Goal: Task Accomplishment & Management: Manage account settings

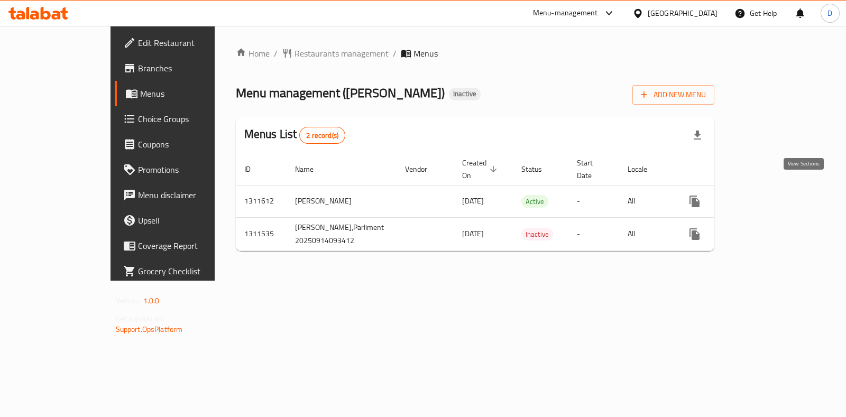
click at [783, 189] on link "enhanced table" at bounding box center [770, 201] width 25 height 25
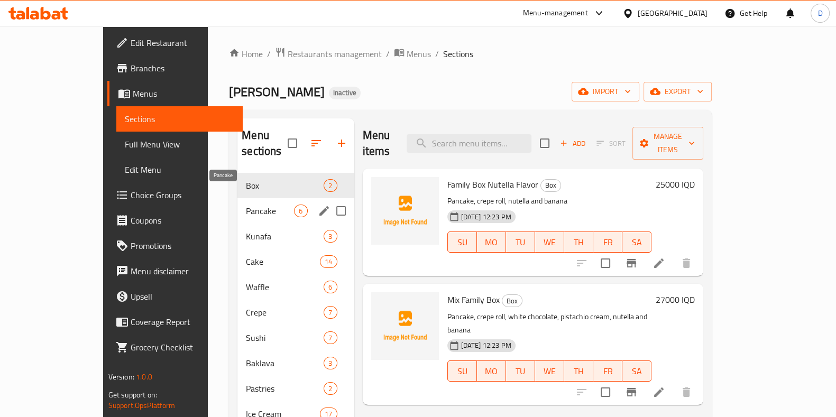
click at [246, 205] on span "Pancake" at bounding box center [270, 211] width 48 height 13
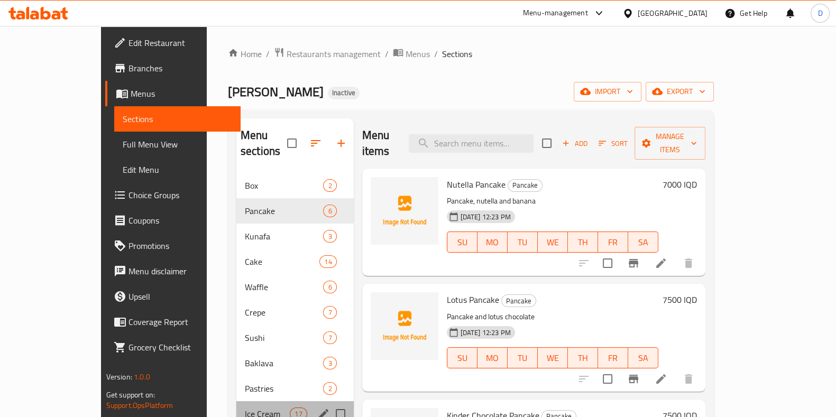
click at [236, 409] on div "Ice Cream 17" at bounding box center [294, 413] width 117 height 25
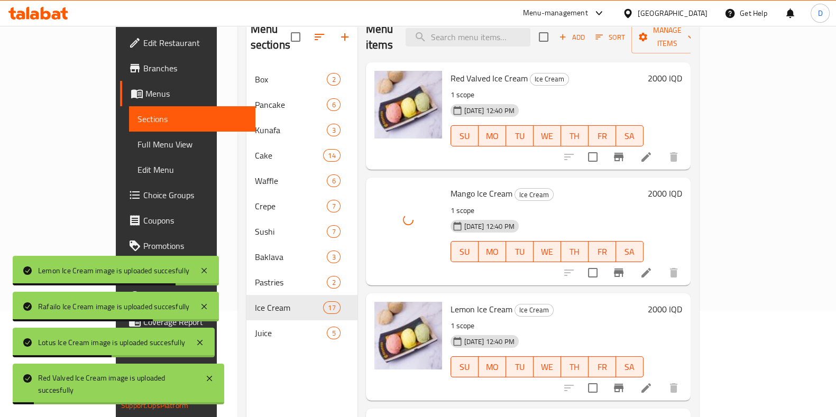
scroll to position [148, 0]
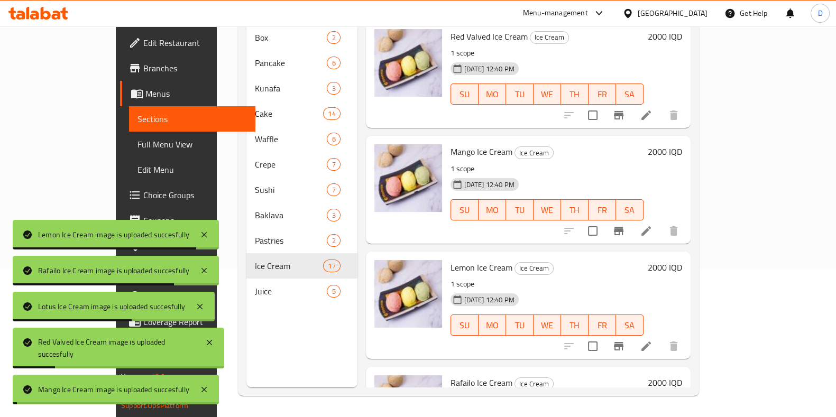
click at [246, 290] on nav "Box 2 Pancake 6 Kunafa 3 Cake 14 Waffle 6 Crepe 7 Sushi 7 Baklava 3 Pastries 2 …" at bounding box center [301, 164] width 111 height 287
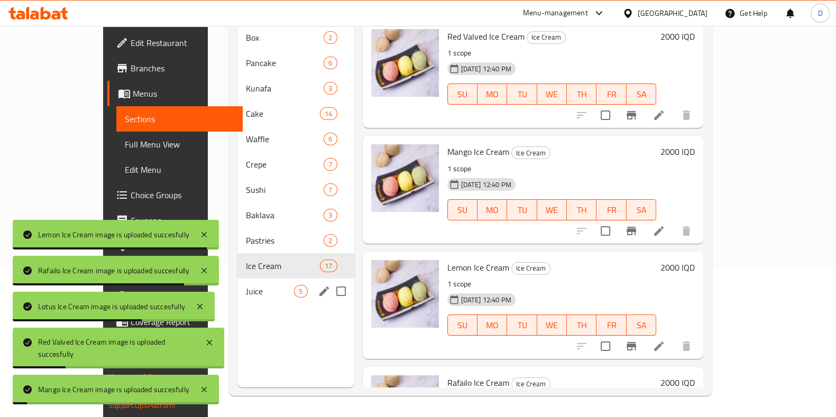
click at [246, 285] on span "Juice" at bounding box center [270, 291] width 48 height 13
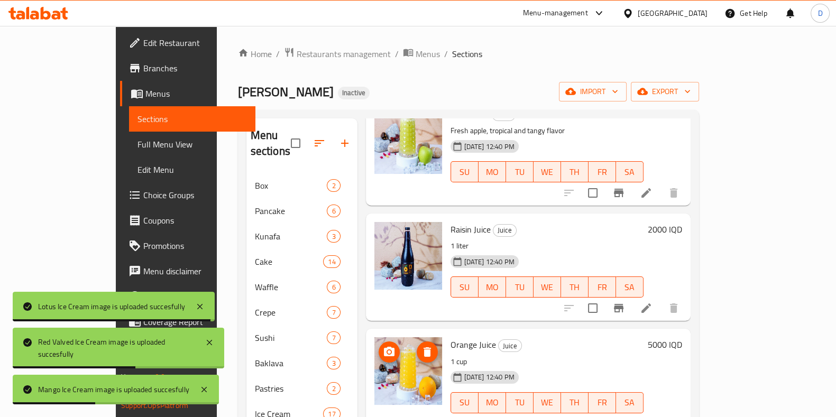
scroll to position [148, 0]
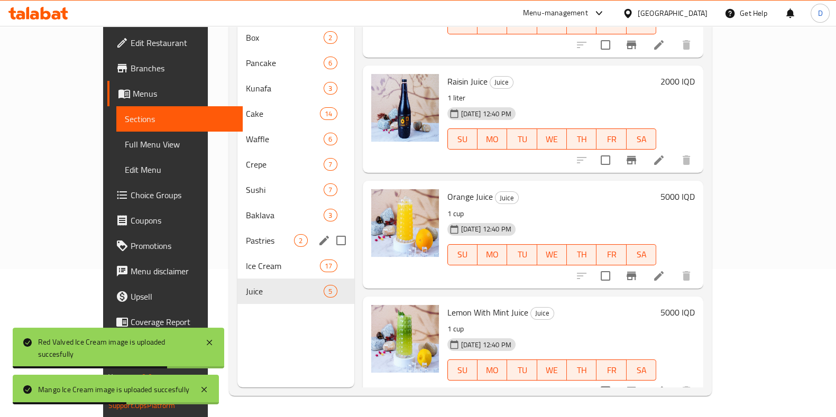
click at [246, 234] on span "Pastries" at bounding box center [270, 240] width 48 height 13
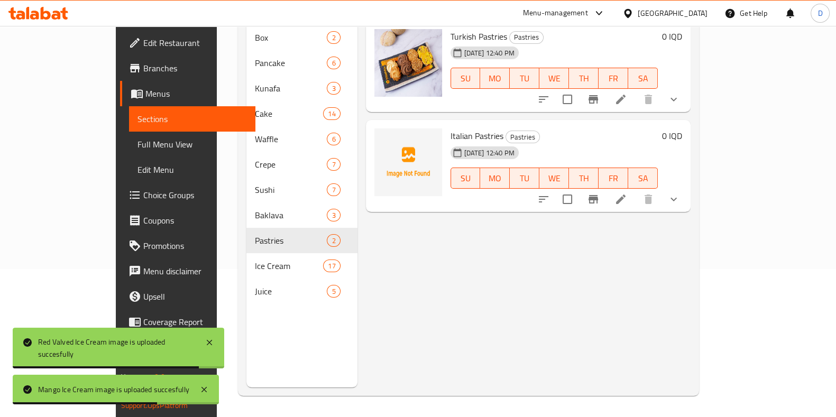
scroll to position [35, 0]
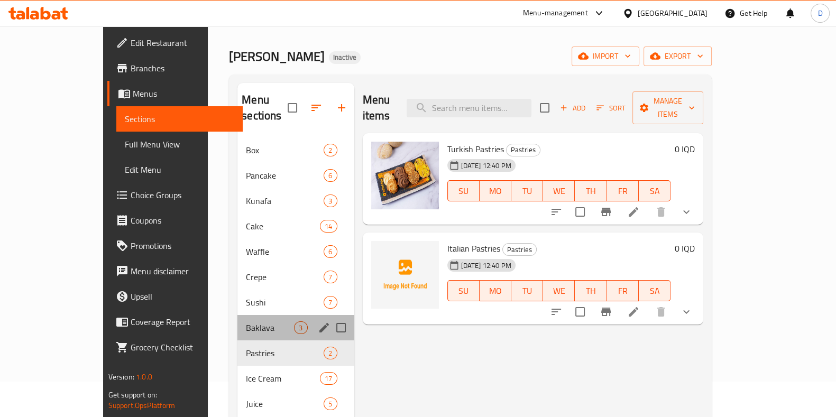
click at [237, 320] on div "Baklava 3" at bounding box center [295, 327] width 116 height 25
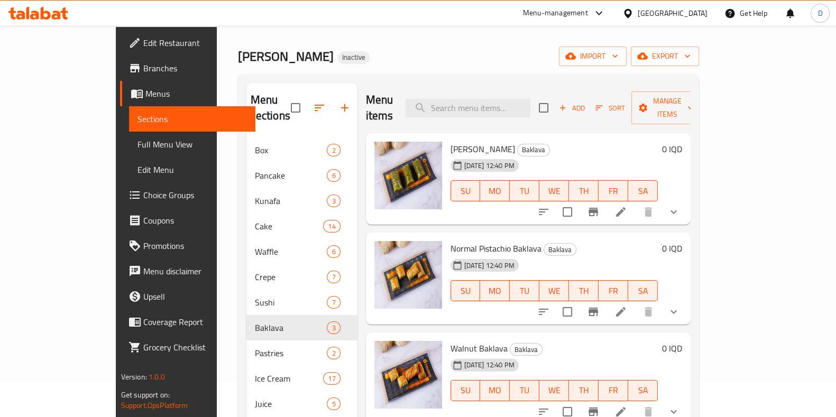
scroll to position [148, 0]
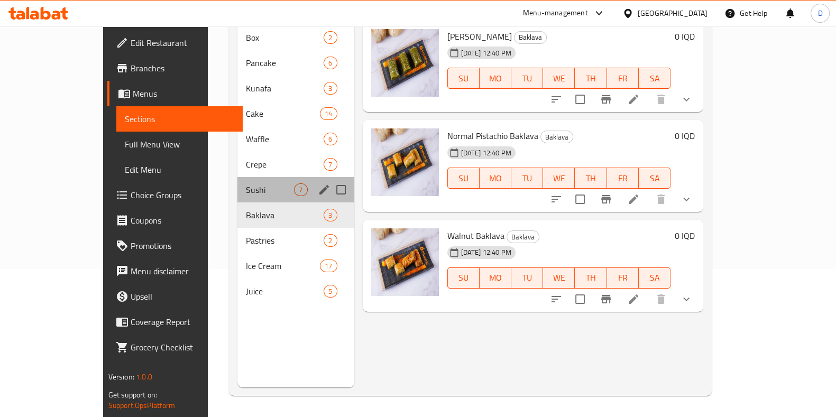
click at [237, 181] on div "Sushi 7" at bounding box center [295, 189] width 116 height 25
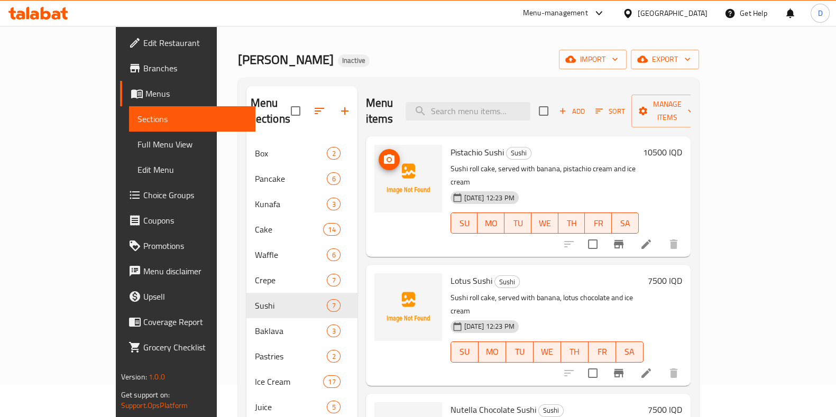
scroll to position [30, 0]
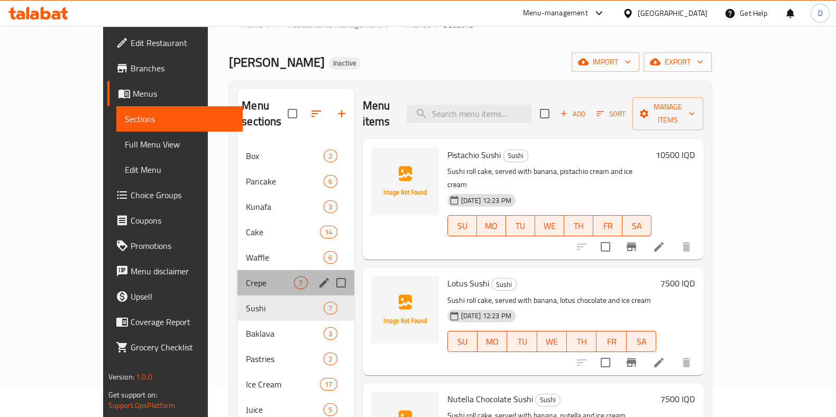
click at [237, 270] on div "Crepe 7" at bounding box center [295, 282] width 116 height 25
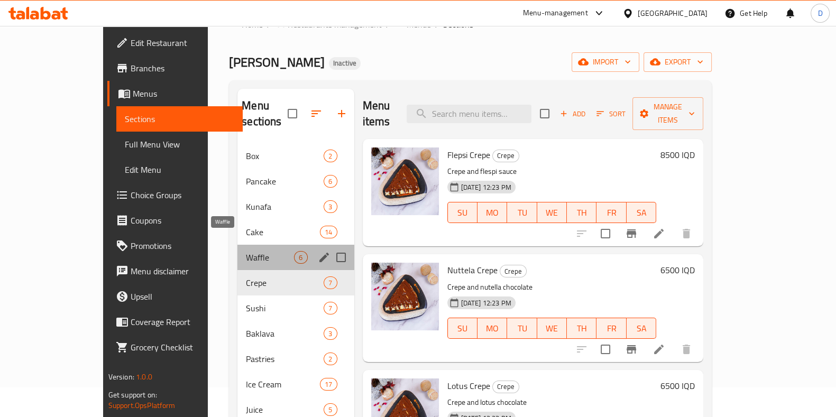
click at [246, 251] on span "Waffle" at bounding box center [270, 257] width 48 height 13
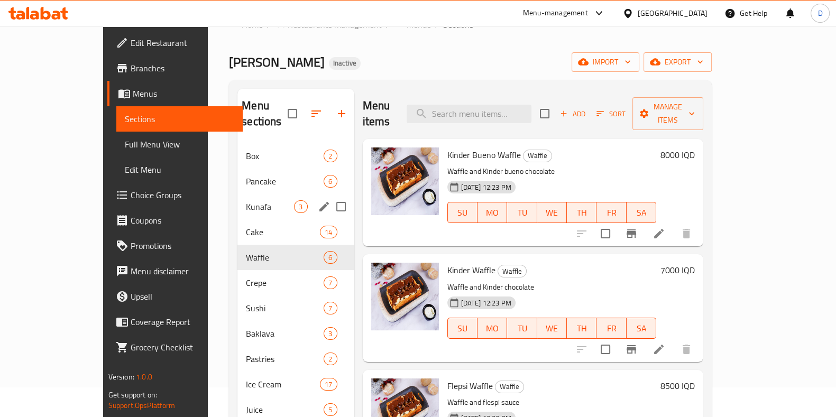
click at [237, 202] on div "Kunafa 3" at bounding box center [295, 206] width 116 height 25
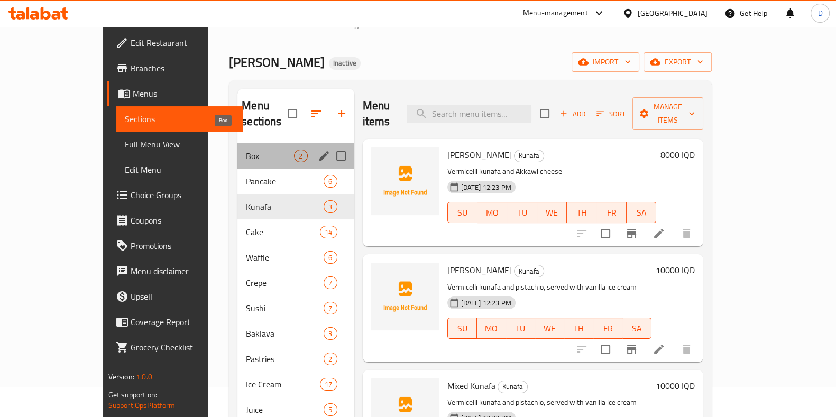
click at [246, 150] on span "Box" at bounding box center [270, 156] width 48 height 13
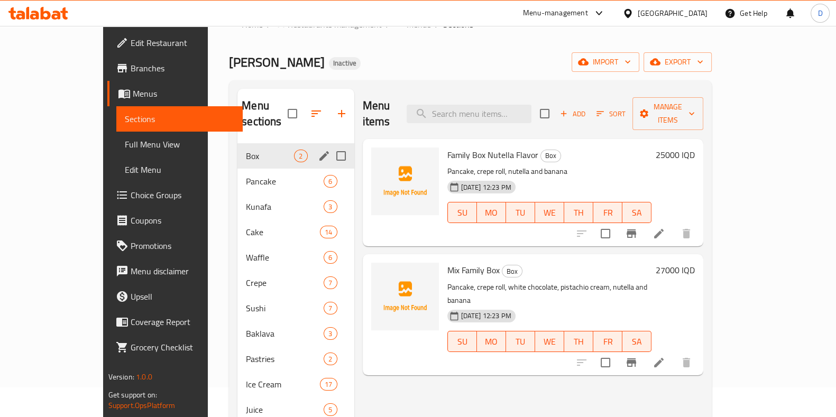
click at [246, 175] on span "Pancake" at bounding box center [285, 181] width 78 height 13
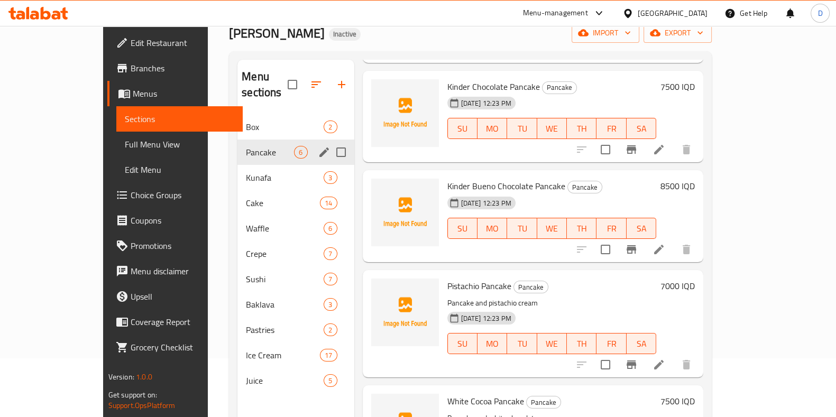
scroll to position [55, 0]
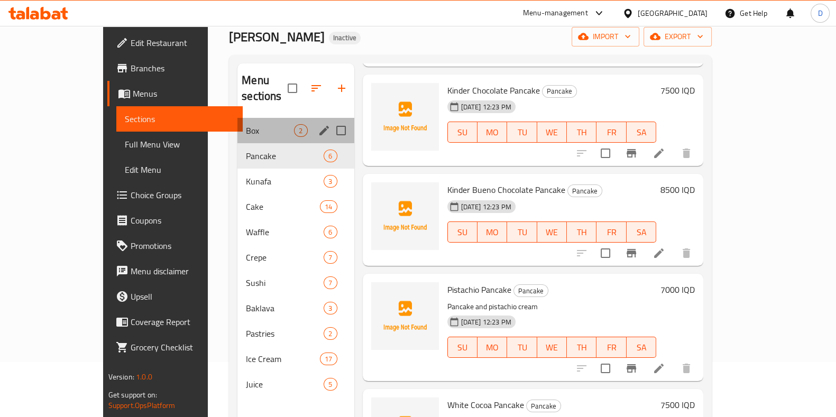
click at [260, 118] on div "Box 2" at bounding box center [295, 130] width 116 height 25
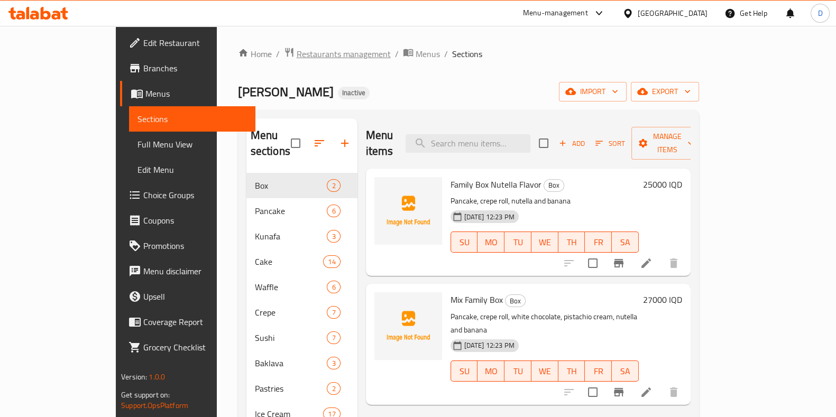
drag, startPoint x: 312, startPoint y: 67, endPoint x: 275, endPoint y: 60, distance: 37.7
click at [312, 67] on div "Home / Restaurants management / Menus / Sections Mshmsh Waziran Inactive import…" at bounding box center [468, 295] width 461 height 497
click at [296, 60] on span "Restaurants management" at bounding box center [343, 54] width 94 height 13
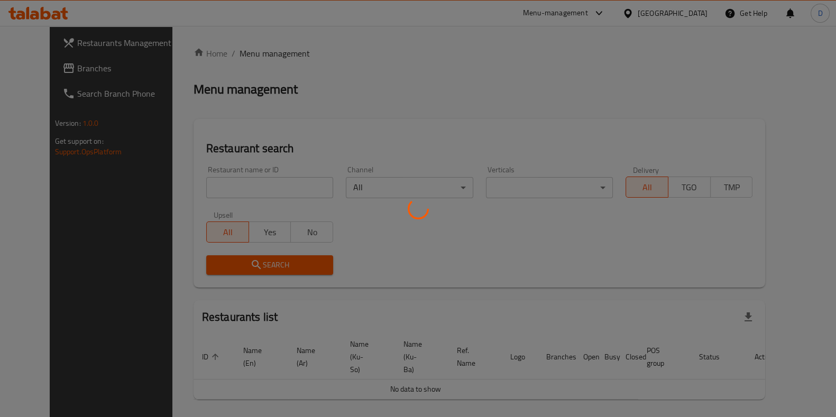
click at [285, 185] on div at bounding box center [418, 208] width 836 height 417
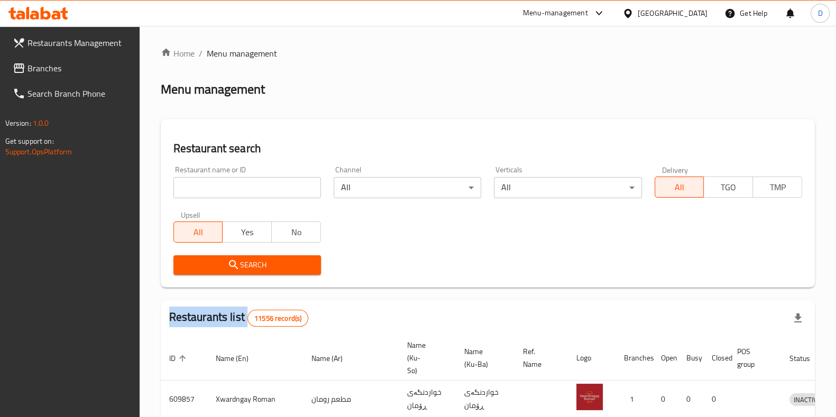
click at [285, 185] on div "Home / Menu management Menu management Restaurant search Restaurant name or ID …" at bounding box center [488, 389] width 654 height 685
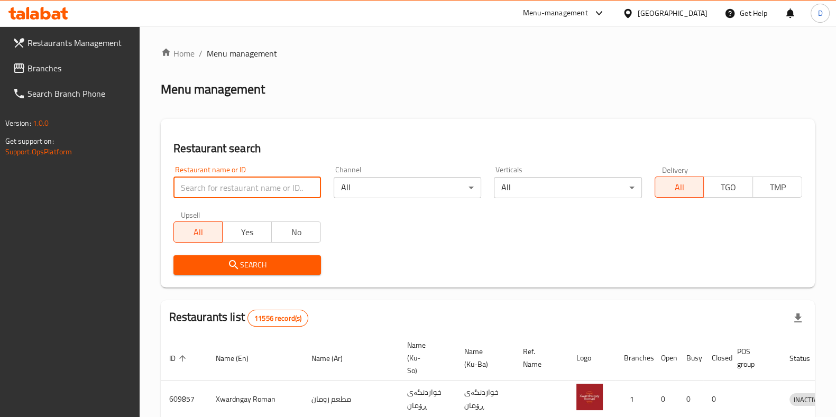
click at [285, 185] on input "search" at bounding box center [246, 187] width 147 height 21
type input "[DEMOGRAPHIC_DATA]"
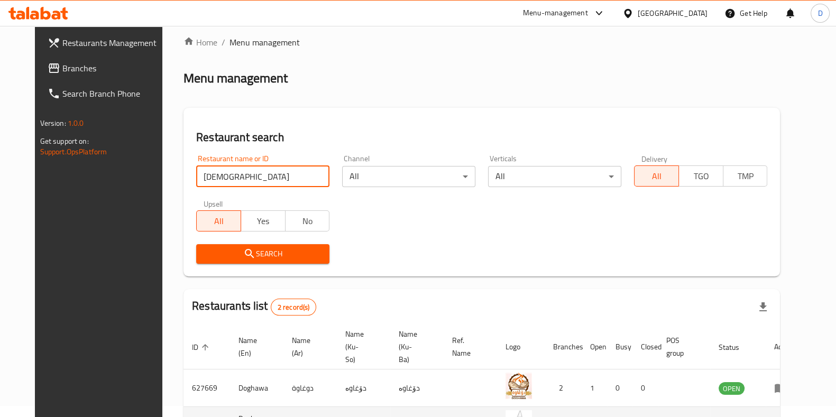
scroll to position [83, 0]
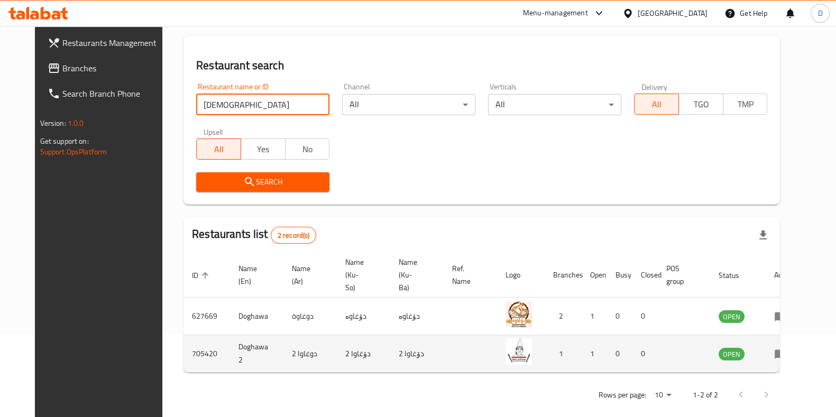
click at [785, 341] on td "enhanced table" at bounding box center [783, 354] width 36 height 38
click at [786, 350] on icon "enhanced table" at bounding box center [780, 354] width 12 height 9
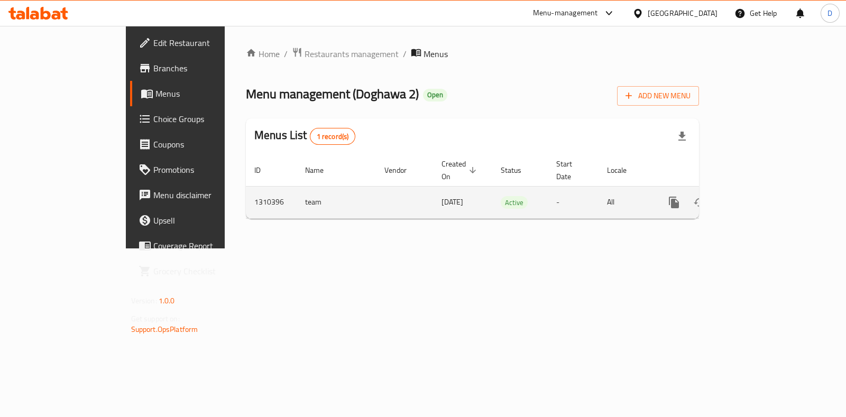
click at [763, 190] on link "enhanced table" at bounding box center [749, 202] width 25 height 25
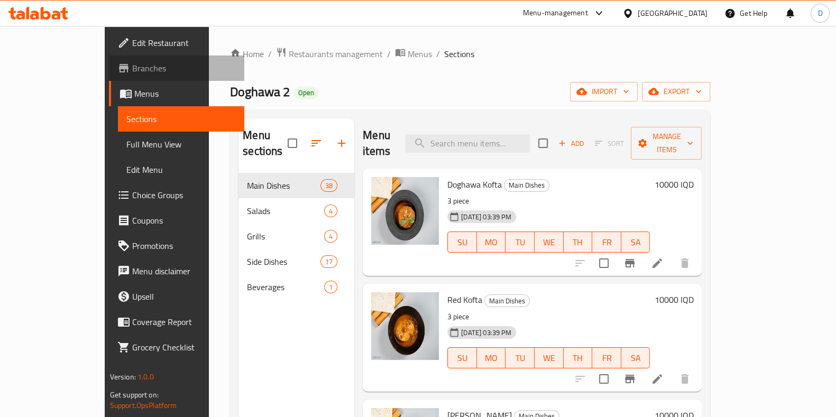
click at [132, 71] on span "Branches" at bounding box center [184, 68] width 104 height 13
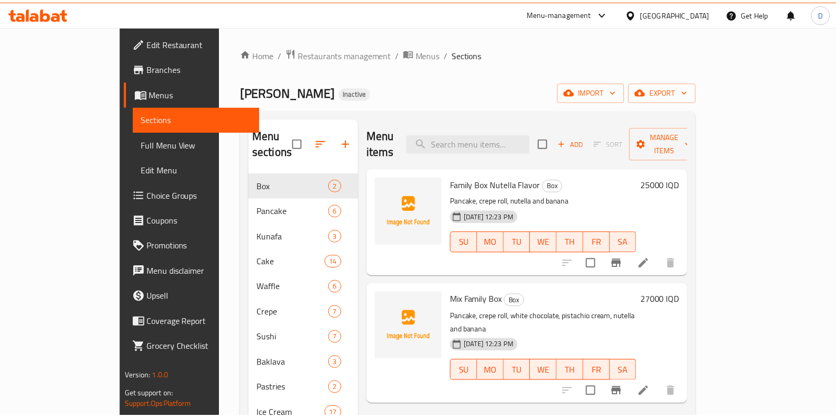
scroll to position [16, 0]
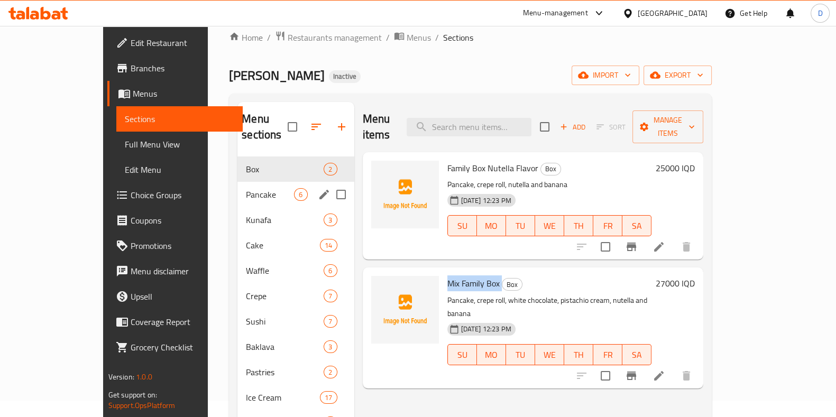
click at [246, 188] on span "Pancake" at bounding box center [270, 194] width 48 height 13
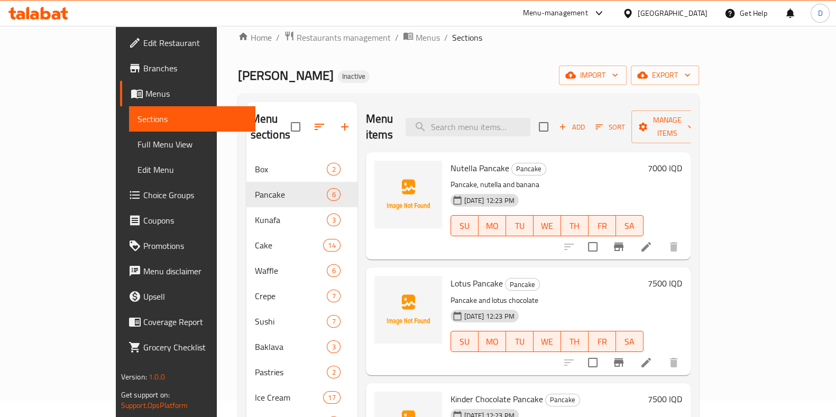
click at [450, 160] on span "Nutella Pancake" at bounding box center [479, 168] width 59 height 16
copy h6 "Nutella Pancake"
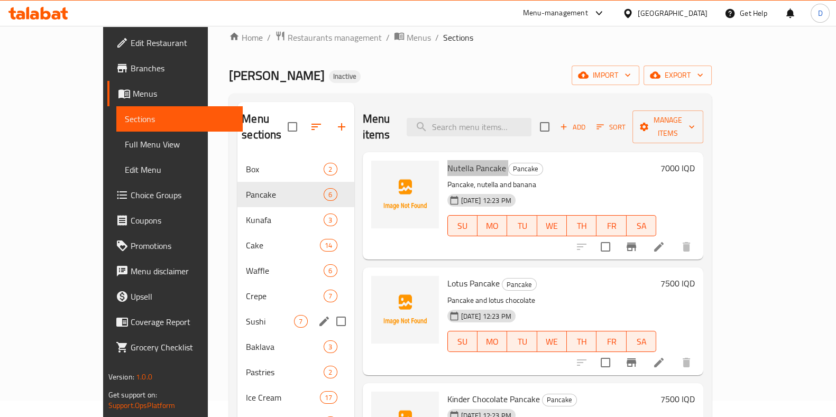
scroll to position [148, 0]
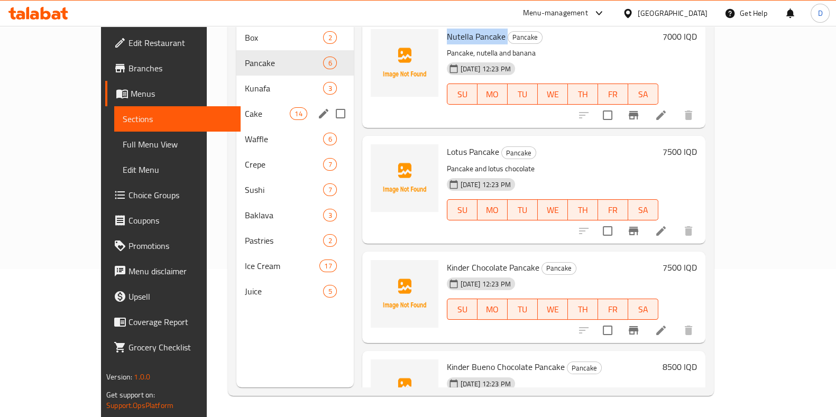
click at [245, 107] on span "Cake" at bounding box center [267, 113] width 45 height 13
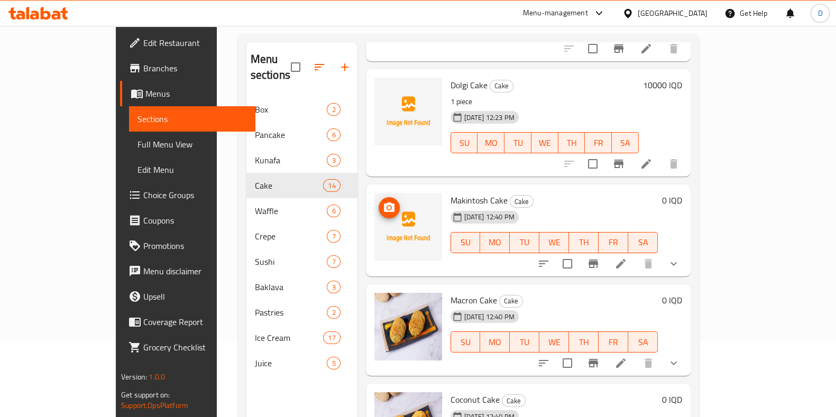
scroll to position [148, 0]
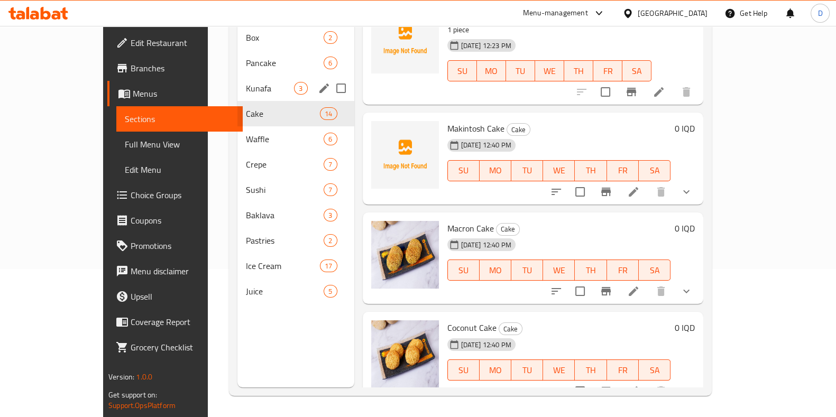
click at [237, 76] on div "Kunafa 3" at bounding box center [295, 88] width 116 height 25
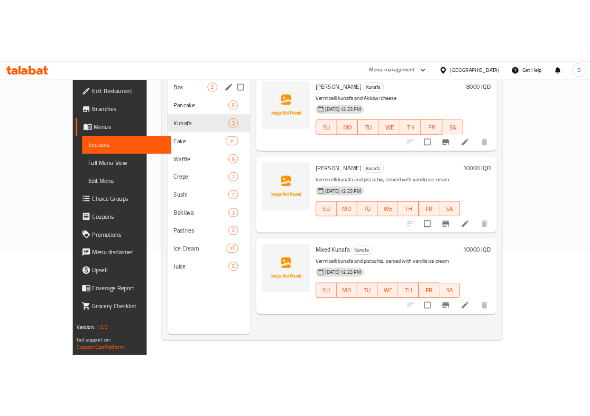
scroll to position [84, 0]
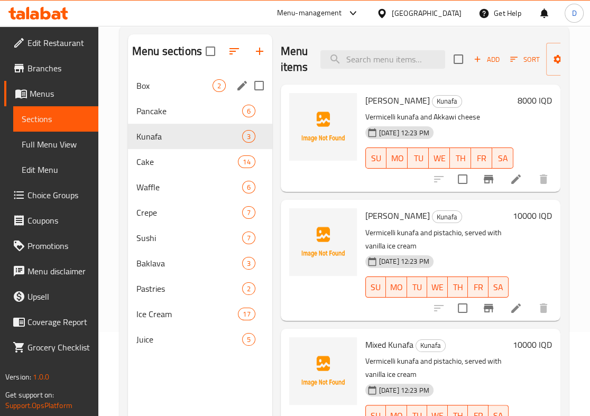
click at [156, 86] on span "Box" at bounding box center [174, 85] width 76 height 13
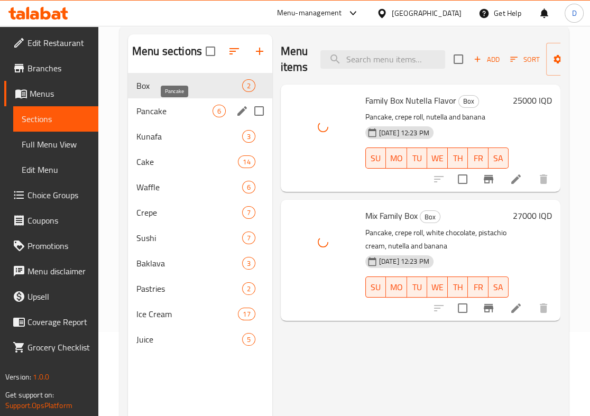
click at [178, 107] on span "Pancake" at bounding box center [174, 111] width 76 height 13
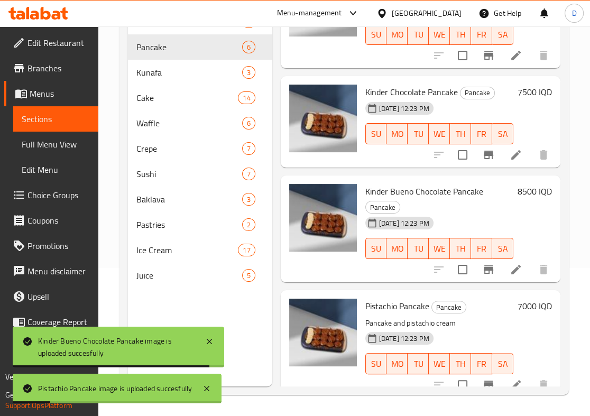
scroll to position [173, 0]
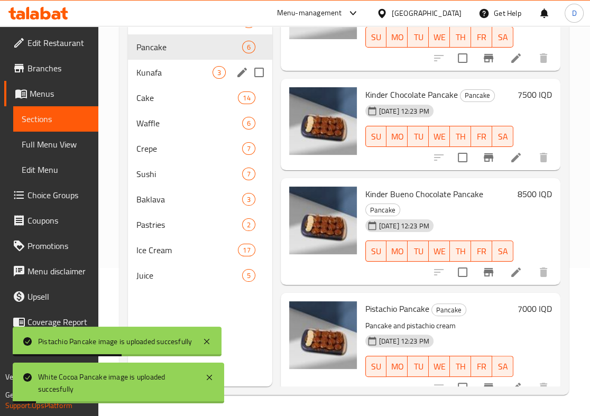
click at [196, 79] on div "Kunafa 3" at bounding box center [200, 72] width 144 height 25
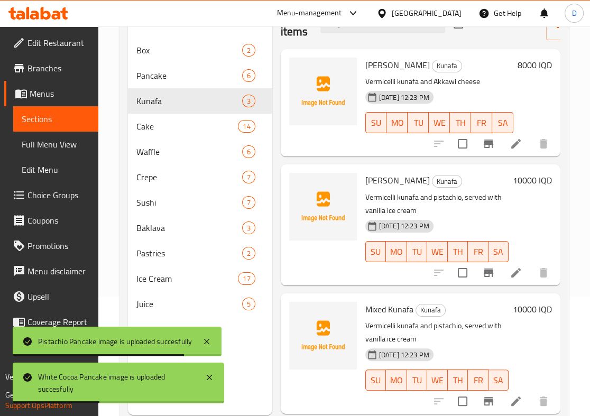
scroll to position [118, 0]
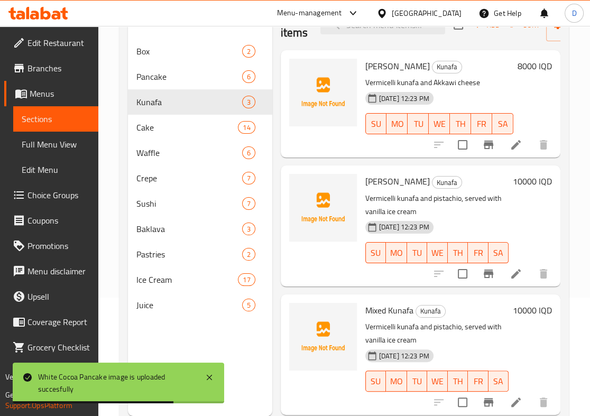
click at [391, 63] on span "[PERSON_NAME]" at bounding box center [397, 66] width 64 height 16
copy h6 "[PERSON_NAME]"
click at [407, 178] on span "[PERSON_NAME]" at bounding box center [397, 181] width 64 height 16
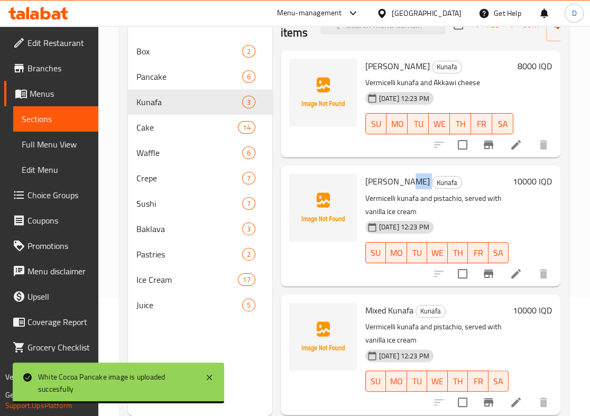
click at [407, 178] on span "[PERSON_NAME]" at bounding box center [397, 181] width 64 height 16
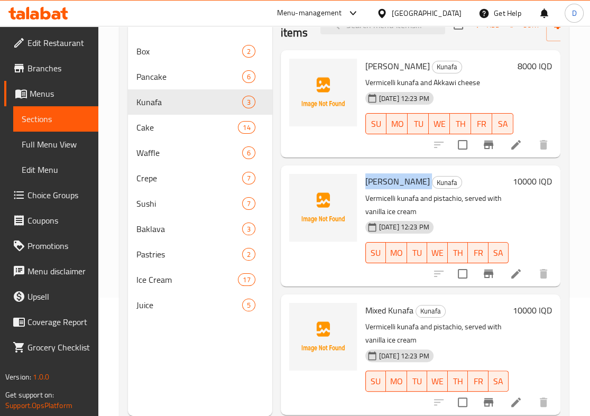
click at [407, 178] on span "[PERSON_NAME]" at bounding box center [397, 181] width 64 height 16
copy h6 "[PERSON_NAME]"
click at [395, 311] on span "Mixed Kunafa" at bounding box center [389, 310] width 48 height 16
click at [394, 310] on span "Mixed Kunafa" at bounding box center [389, 310] width 48 height 16
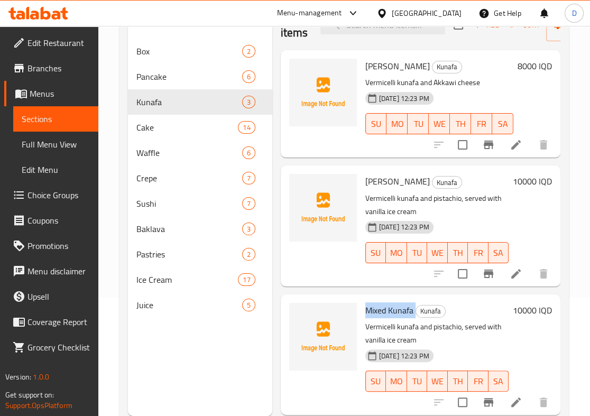
click at [394, 309] on span "Mixed Kunafa" at bounding box center [389, 310] width 48 height 16
copy h6 "Mixed Kunafa"
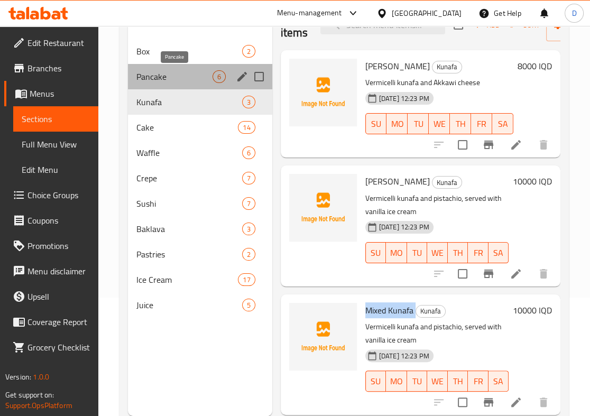
click at [180, 80] on span "Pancake" at bounding box center [174, 76] width 76 height 13
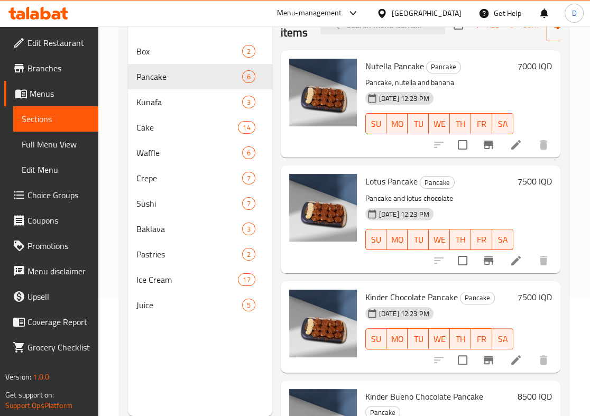
click at [412, 177] on span "Lotus Pancake" at bounding box center [391, 181] width 52 height 16
click at [412, 178] on span "Lotus Pancake" at bounding box center [391, 181] width 52 height 16
copy h6 "Lotus Pancake"
click at [422, 289] on div "Kinder Chocolate Pancake Pancake 14-09-2025 12:23 PM SU MO TU WE TH FR SA" at bounding box center [439, 326] width 156 height 83
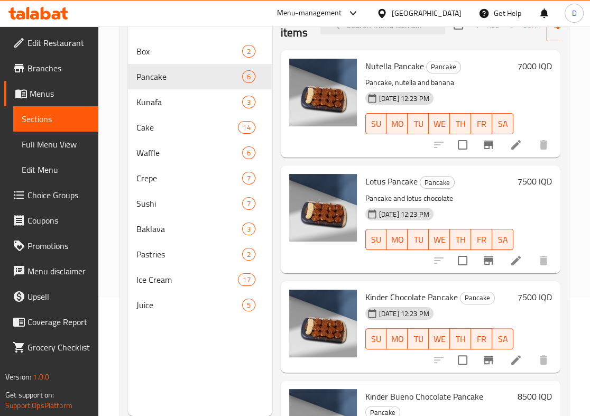
click at [422, 289] on span "Kinder Chocolate Pancake" at bounding box center [411, 297] width 92 height 16
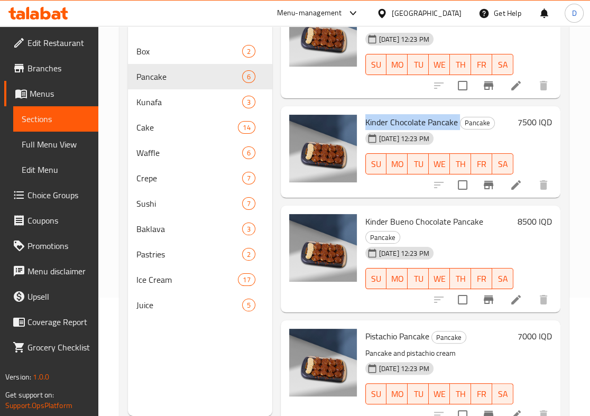
scroll to position [175, 0]
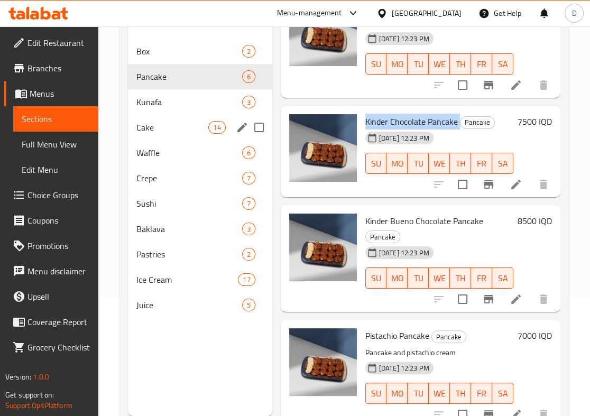
click at [198, 107] on span "Kunafa" at bounding box center [189, 102] width 106 height 13
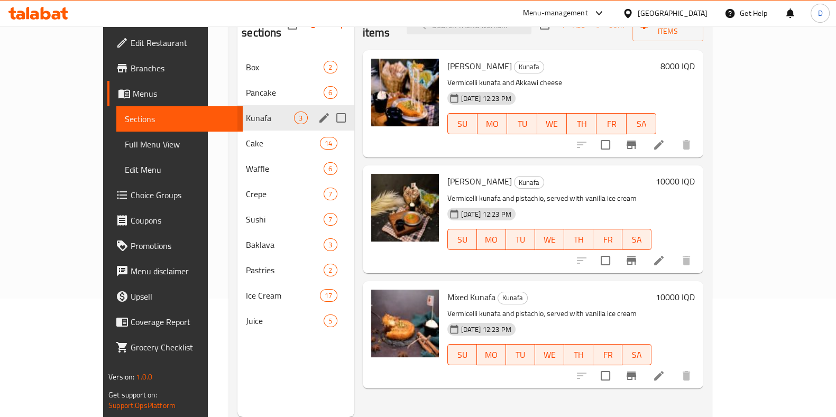
click at [237, 83] on div "Pancake 6" at bounding box center [295, 92] width 116 height 25
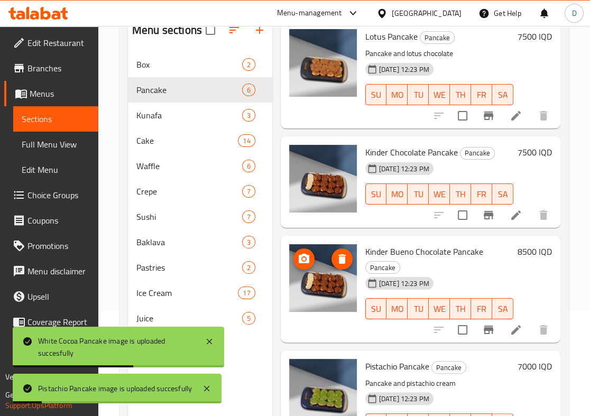
scroll to position [158, 0]
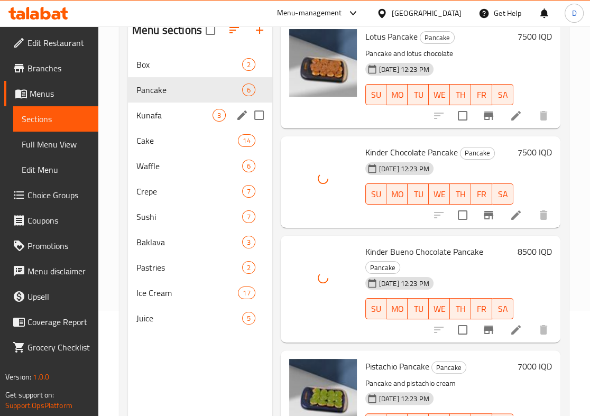
click at [203, 110] on span "Kunafa" at bounding box center [174, 115] width 76 height 13
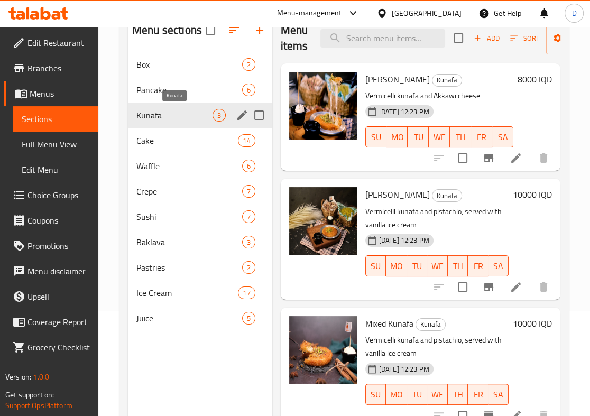
scroll to position [8, 0]
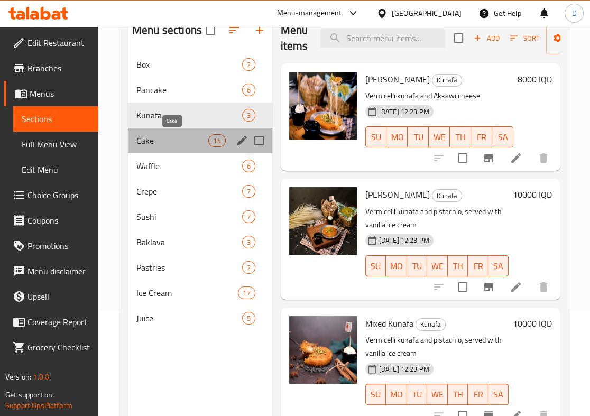
click at [197, 144] on span "Cake" at bounding box center [172, 140] width 72 height 13
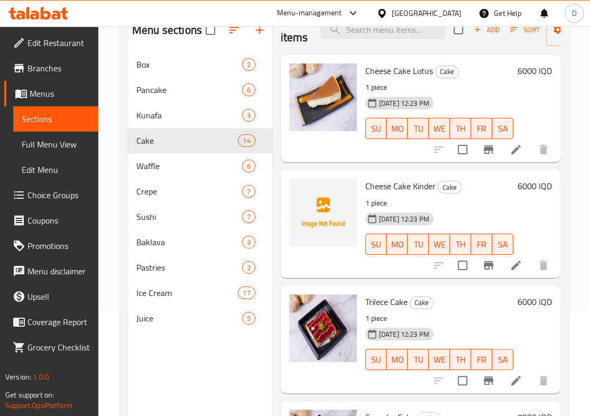
click at [403, 194] on div "Cheese Cake Kinder Cake 1 piece 14-09-2025 12:23 PM SU MO TU WE TH FR SA" at bounding box center [439, 223] width 156 height 99
click at [407, 189] on span "Cheese Cake Kinder" at bounding box center [400, 186] width 70 height 16
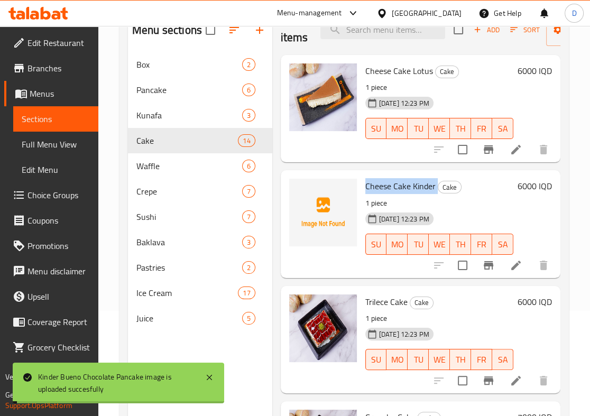
click at [407, 189] on span "Cheese Cake Kinder" at bounding box center [400, 186] width 70 height 16
copy h6 "Cheese Cake Kinder"
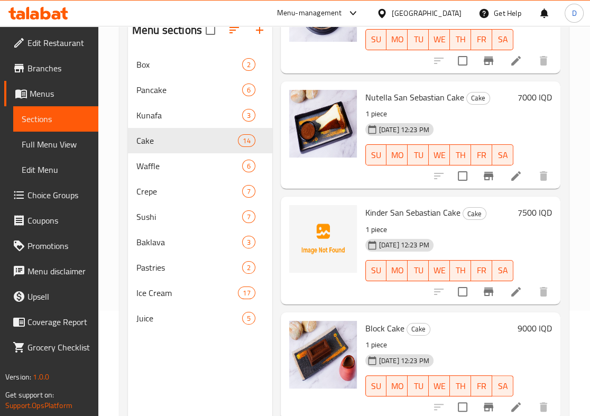
scroll to position [674, 0]
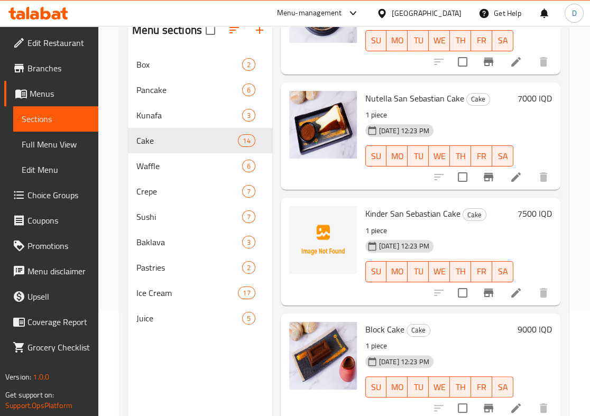
click at [381, 218] on span "Kinder San Sebastian Cake" at bounding box center [412, 214] width 95 height 16
copy h6 "Kinder San Sebastian Cake"
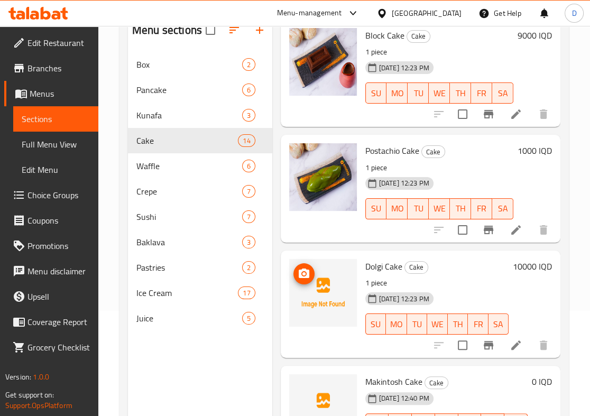
scroll to position [969, 0]
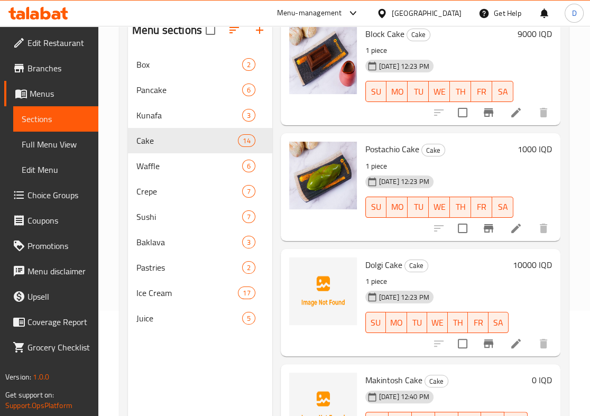
click at [367, 261] on span "Dolgi Cake" at bounding box center [383, 265] width 37 height 16
copy h6 "Dolgi Cake"
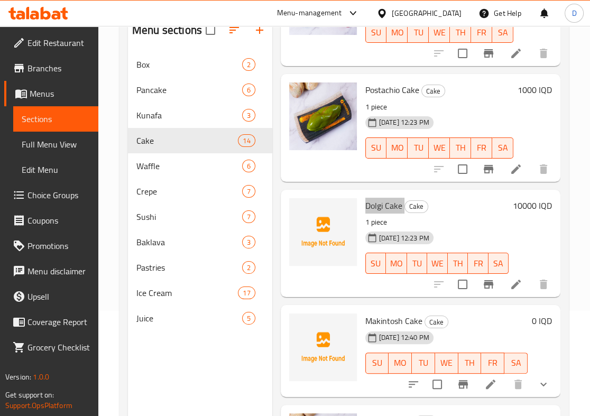
scroll to position [1030, 0]
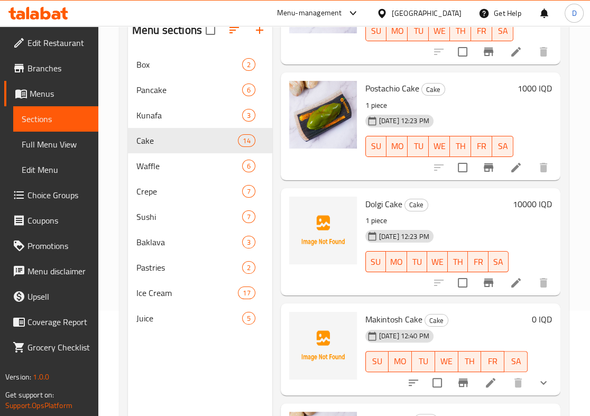
drag, startPoint x: 349, startPoint y: 302, endPoint x: 359, endPoint y: 303, distance: 10.6
click at [349, 302] on div "Menu items Add Sort Manage items Cheese Cake Lotus Cake 1 piece 14-09-2025 12:2…" at bounding box center [416, 221] width 288 height 416
click at [383, 312] on span "Makintosh Cake" at bounding box center [393, 319] width 57 height 16
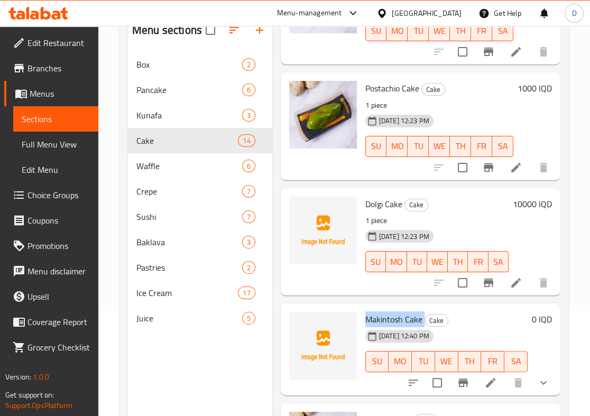
copy h6 "Makintosh Cake"
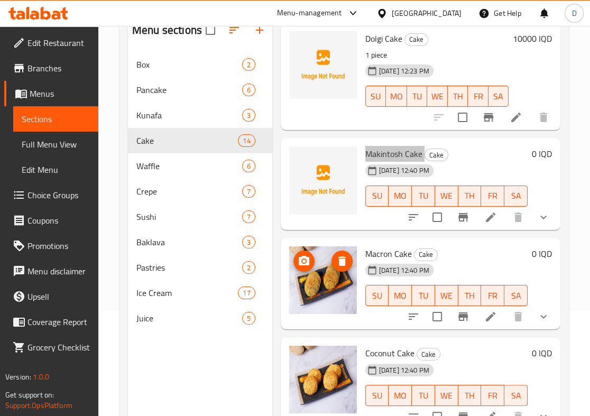
scroll to position [148, 0]
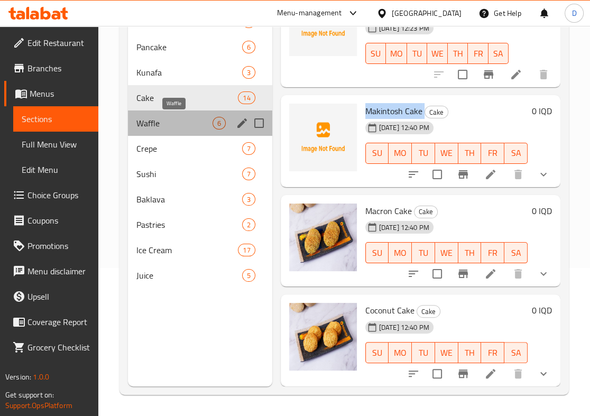
click at [198, 118] on span "Waffle" at bounding box center [174, 123] width 76 height 13
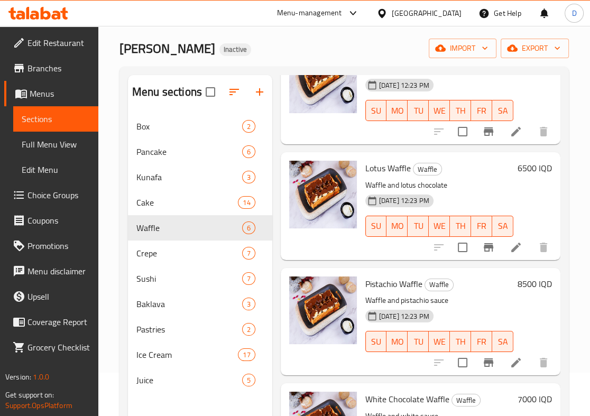
scroll to position [142, 0]
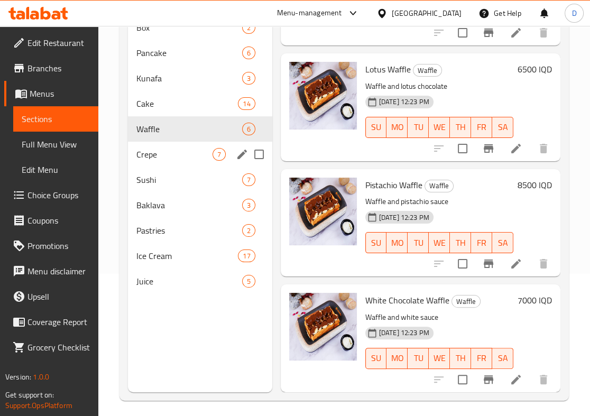
click at [172, 151] on span "Crepe" at bounding box center [174, 154] width 76 height 13
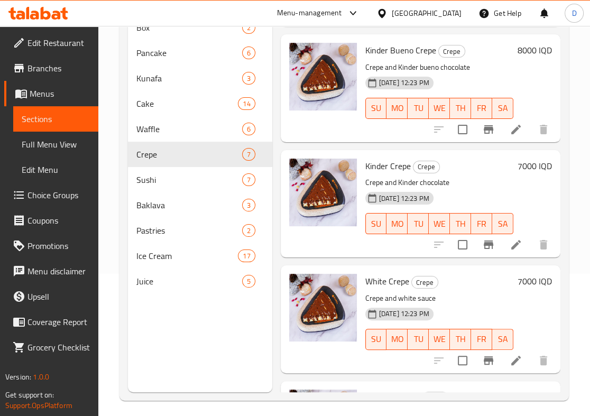
scroll to position [443, 0]
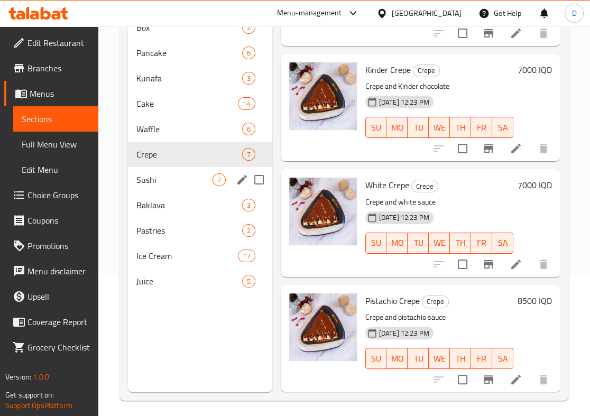
click at [180, 178] on span "Sushi" at bounding box center [174, 179] width 76 height 13
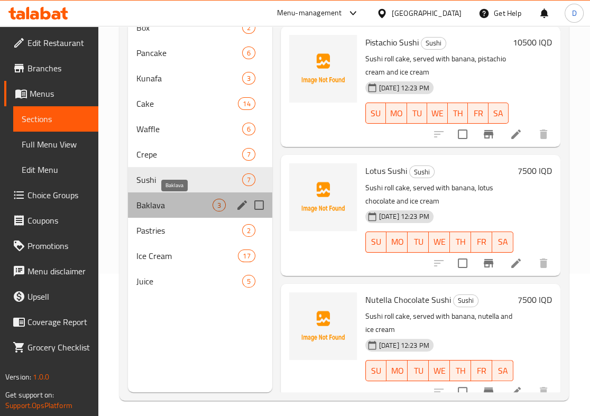
click at [198, 205] on span "Baklava" at bounding box center [174, 205] width 76 height 13
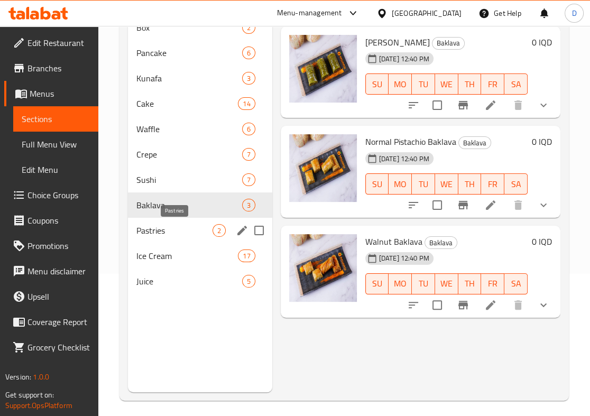
click at [194, 231] on span "Pastries" at bounding box center [174, 230] width 76 height 13
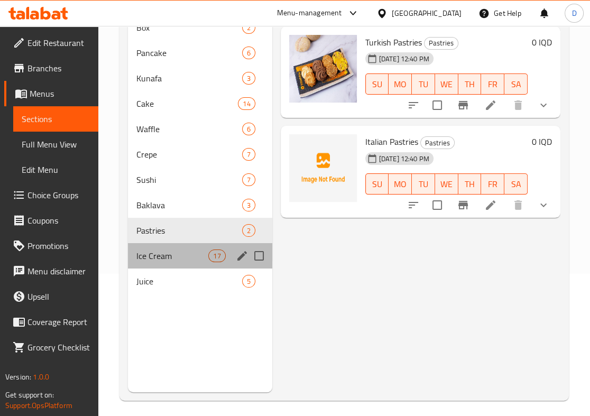
click at [191, 247] on div "Ice Cream 17" at bounding box center [200, 255] width 144 height 25
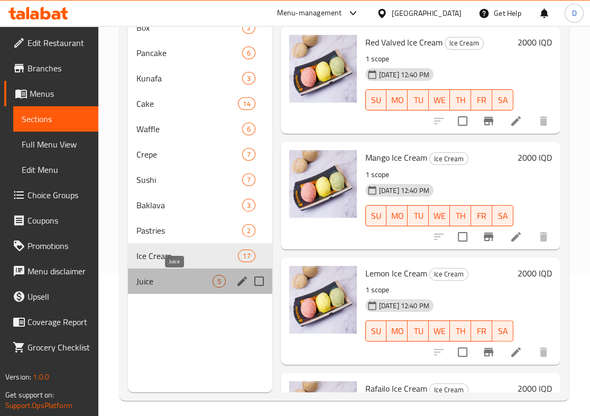
click at [189, 276] on span "Juice" at bounding box center [174, 281] width 76 height 13
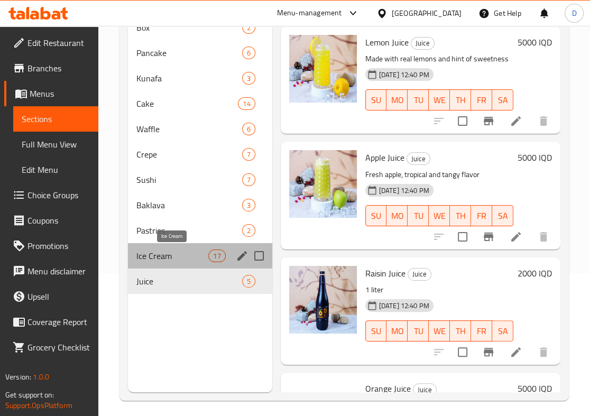
click at [196, 256] on span "Ice Cream" at bounding box center [172, 255] width 72 height 13
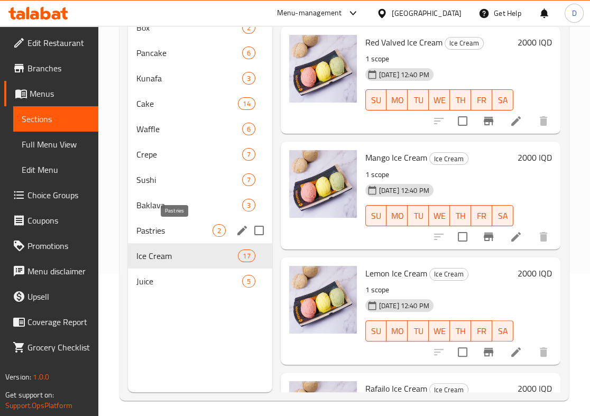
click at [201, 230] on span "Pastries" at bounding box center [174, 230] width 76 height 13
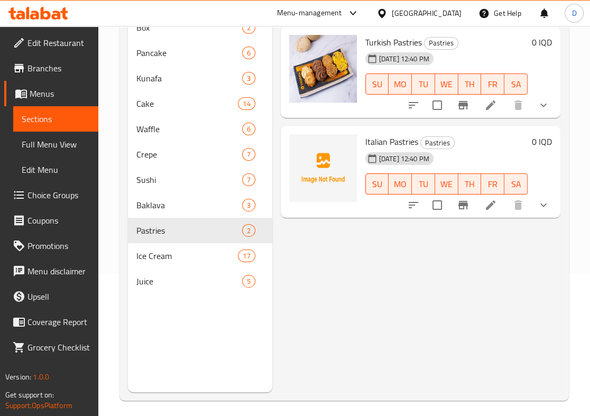
click at [392, 139] on span "Italian Pastries" at bounding box center [391, 142] width 53 height 16
copy h6 "Italian Pastries"
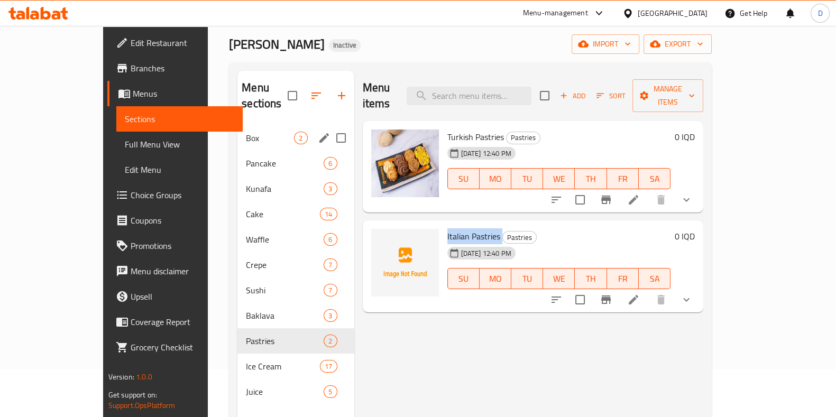
scroll to position [47, 0]
click at [237, 132] on div "Box 2" at bounding box center [295, 138] width 116 height 25
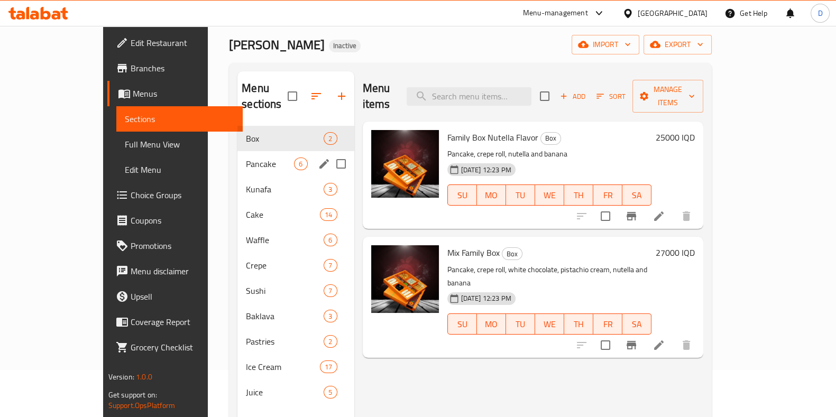
click at [237, 159] on div "Pancake 6" at bounding box center [295, 163] width 116 height 25
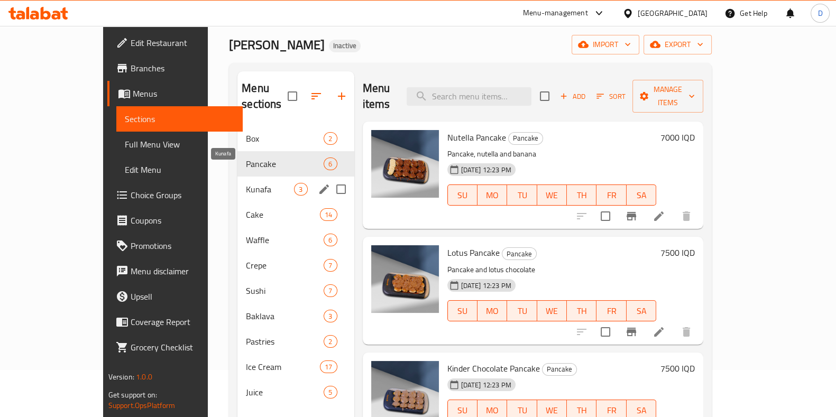
click at [246, 183] on span "Kunafa" at bounding box center [270, 189] width 48 height 13
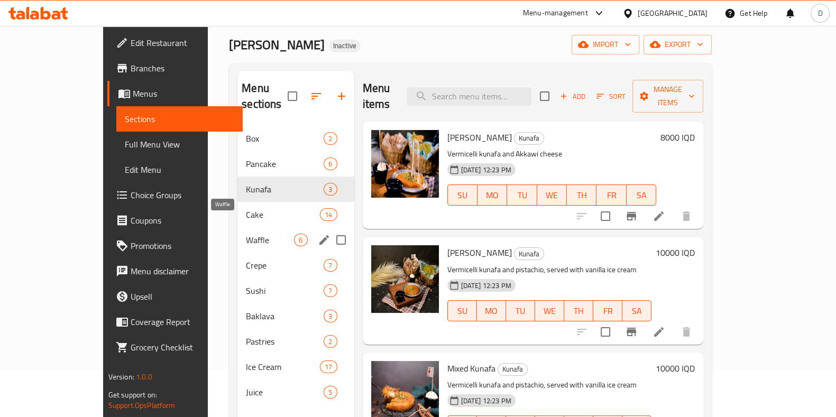
click at [246, 208] on span "Cake" at bounding box center [283, 214] width 74 height 13
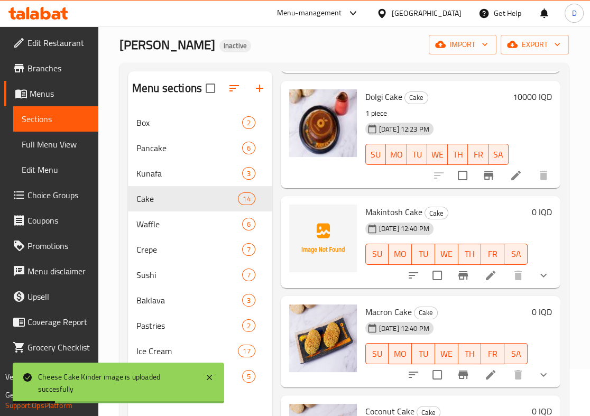
scroll to position [148, 0]
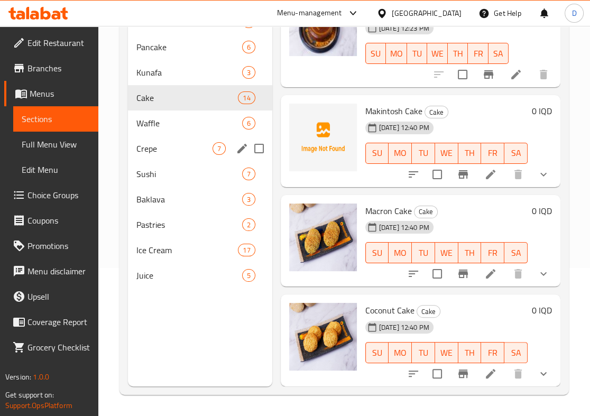
drag, startPoint x: 187, startPoint y: 159, endPoint x: 191, endPoint y: 165, distance: 7.6
click at [187, 159] on div "Crepe 7" at bounding box center [200, 148] width 144 height 25
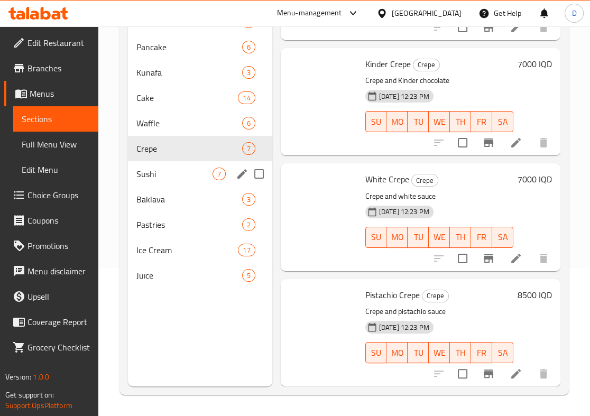
click at [192, 168] on span "Sushi" at bounding box center [174, 174] width 76 height 13
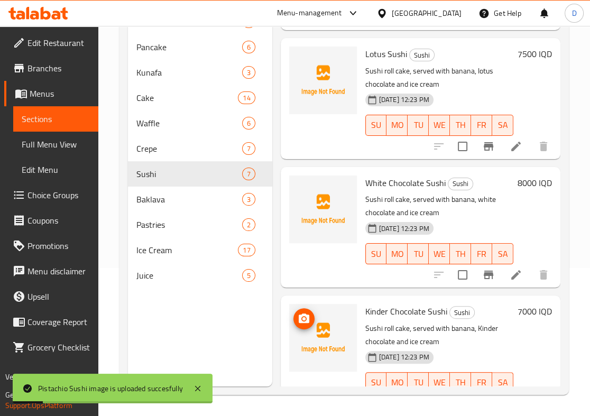
scroll to position [375, 0]
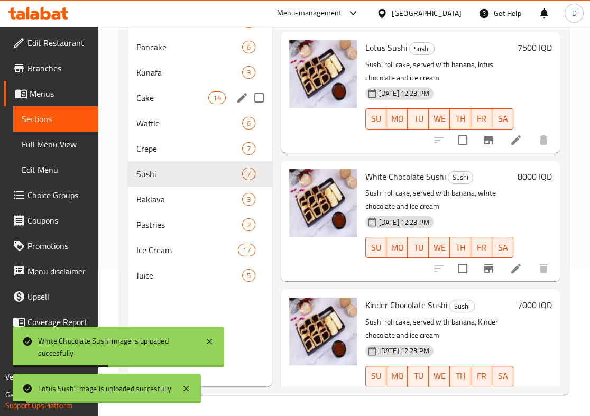
click at [193, 72] on span "Kunafa" at bounding box center [189, 72] width 106 height 13
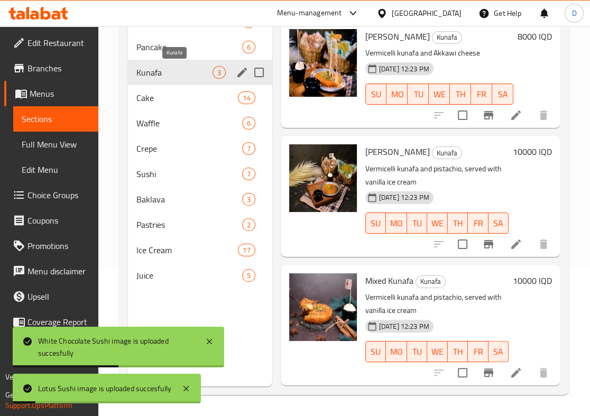
scroll to position [8, 0]
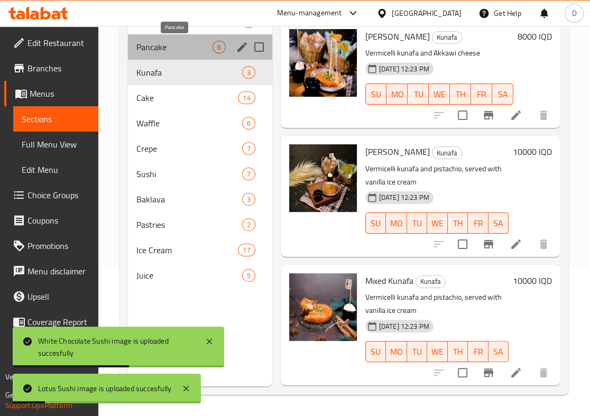
click at [199, 52] on span "Pancake" at bounding box center [174, 47] width 76 height 13
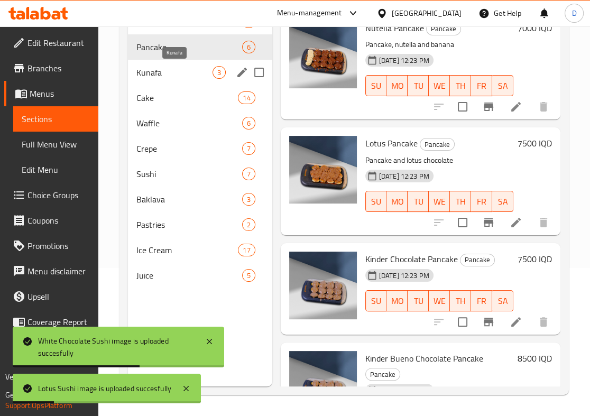
click at [173, 110] on div "Waffle 6" at bounding box center [200, 122] width 144 height 25
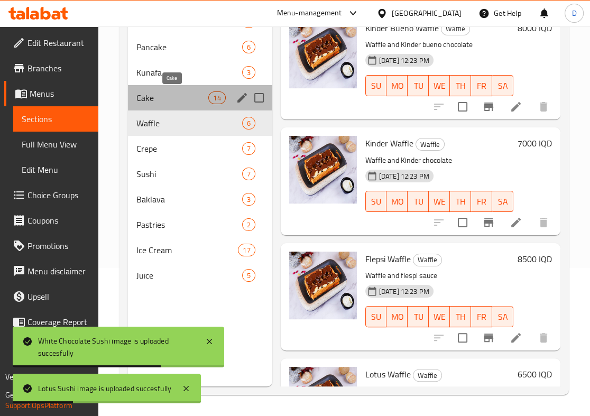
click at [179, 98] on span "Cake" at bounding box center [172, 97] width 72 height 13
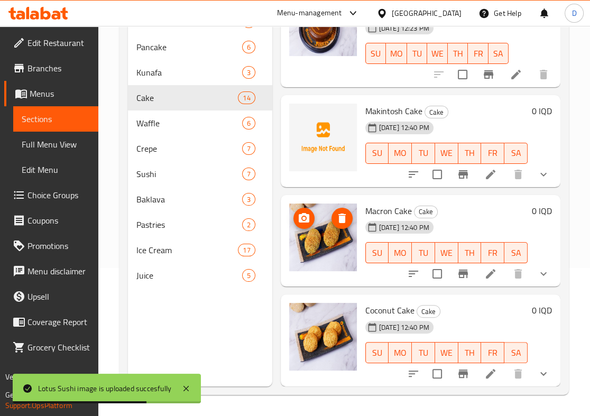
scroll to position [1205, 0]
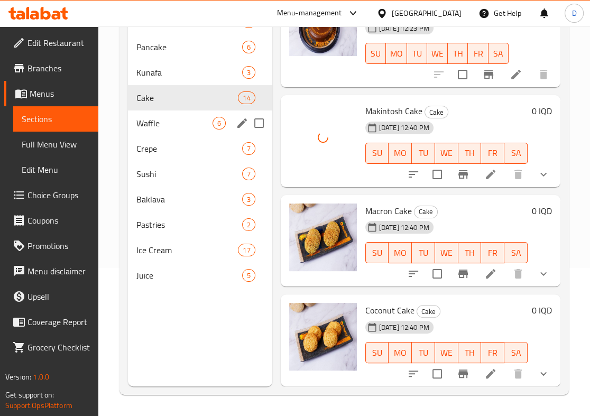
click at [191, 126] on span "Waffle" at bounding box center [174, 123] width 76 height 13
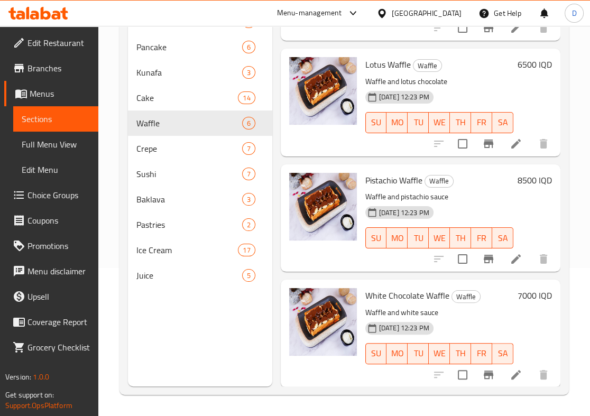
scroll to position [328, 0]
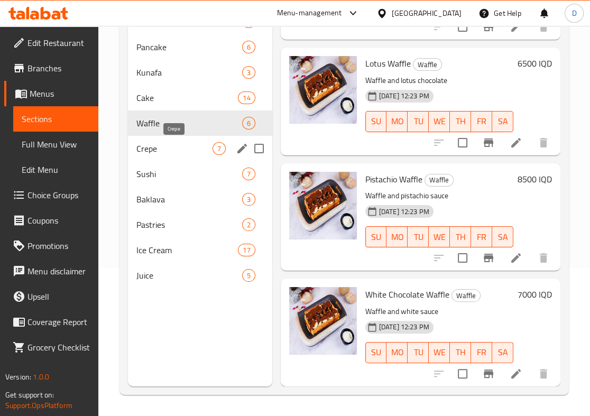
click at [184, 152] on span "Crepe" at bounding box center [174, 148] width 76 height 13
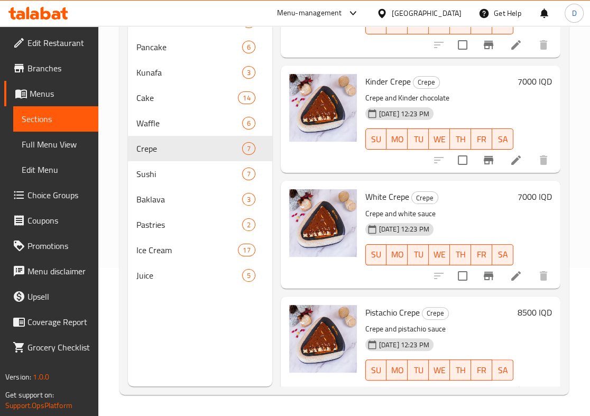
scroll to position [443, 0]
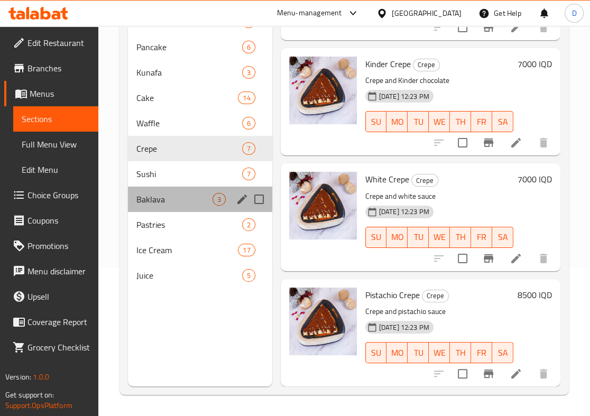
click at [178, 187] on div "Baklava 3" at bounding box center [200, 199] width 144 height 25
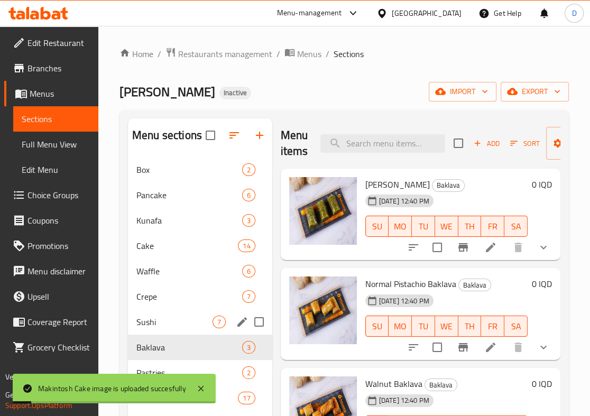
scroll to position [148, 0]
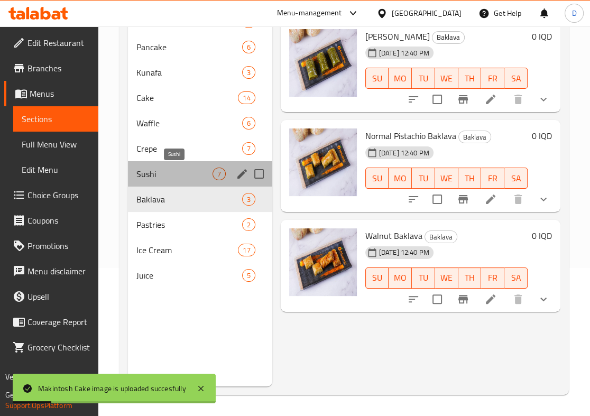
click at [180, 175] on span "Sushi" at bounding box center [174, 174] width 76 height 13
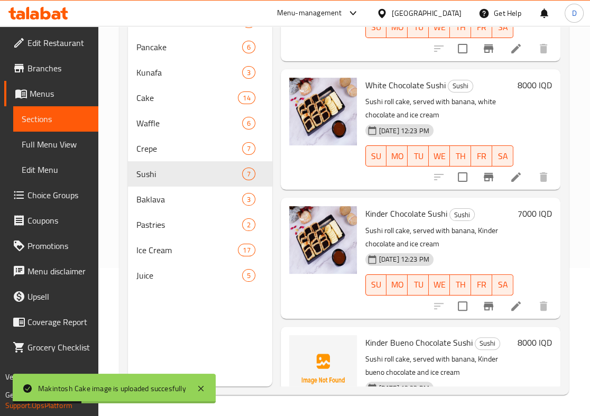
scroll to position [536, 0]
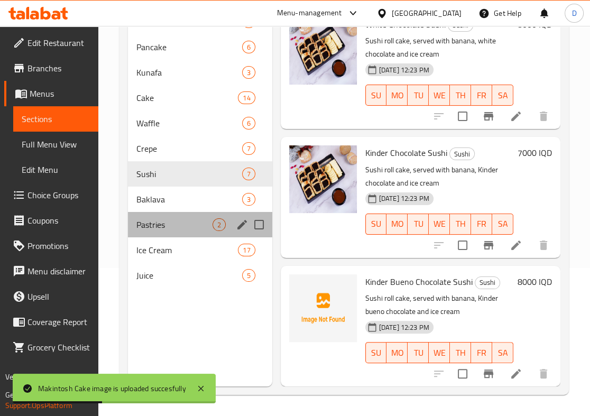
drag, startPoint x: 189, startPoint y: 216, endPoint x: 197, endPoint y: 220, distance: 8.5
click at [188, 215] on div "Pastries 2" at bounding box center [200, 224] width 144 height 25
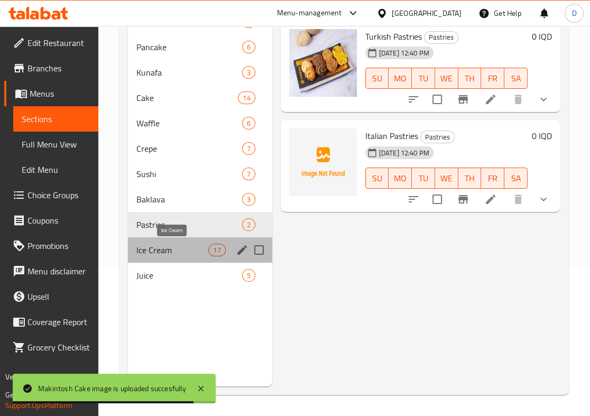
click at [196, 249] on span "Ice Cream" at bounding box center [172, 250] width 72 height 13
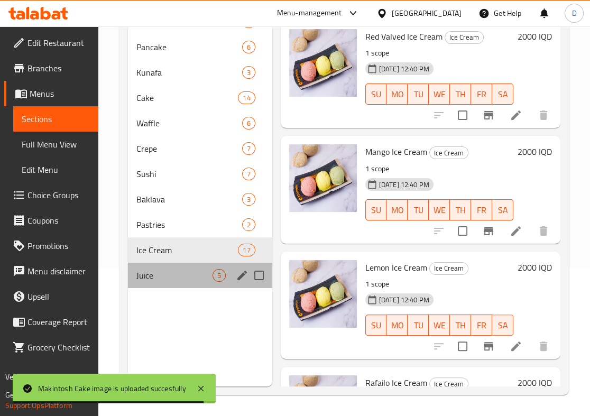
click at [187, 265] on div "Juice 5" at bounding box center [200, 275] width 144 height 25
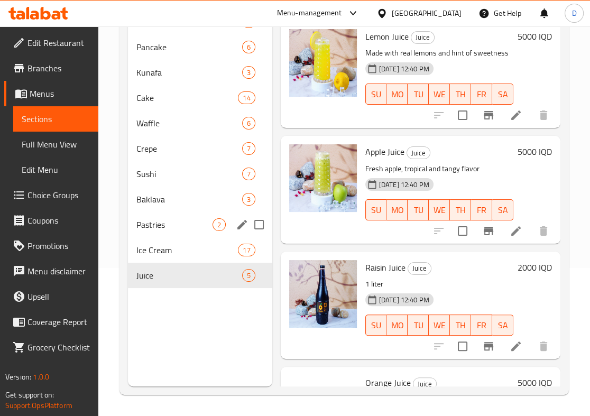
click at [166, 216] on div "Pastries 2" at bounding box center [200, 224] width 144 height 25
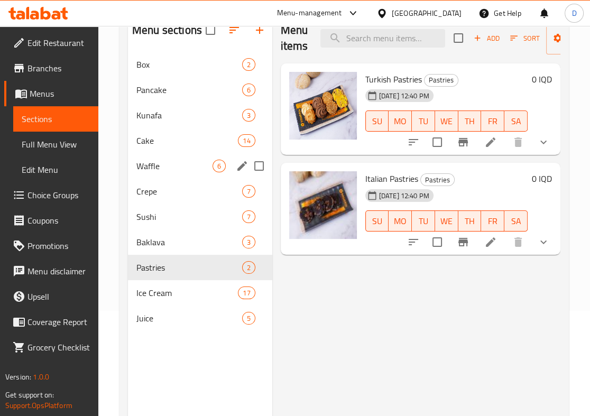
scroll to position [104, 0]
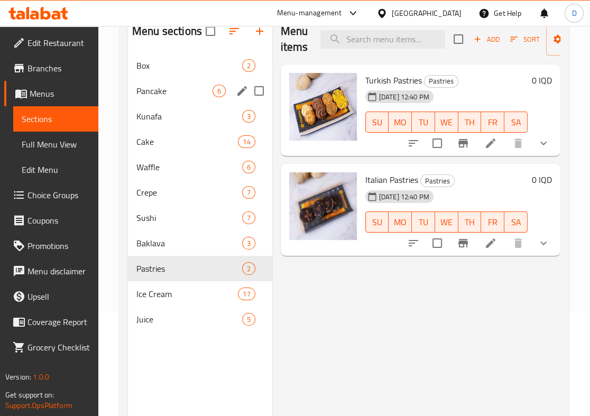
click at [175, 88] on span "Pancake" at bounding box center [174, 91] width 76 height 13
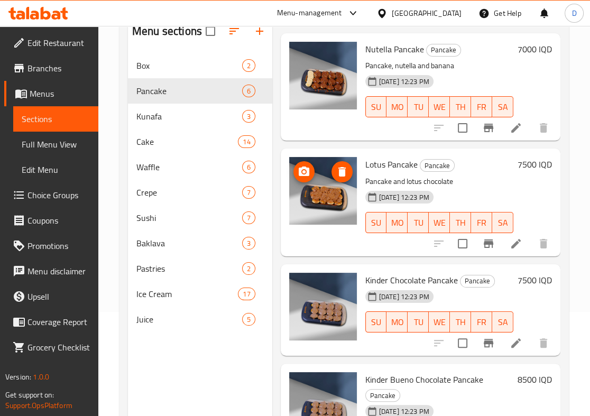
scroll to position [31, 0]
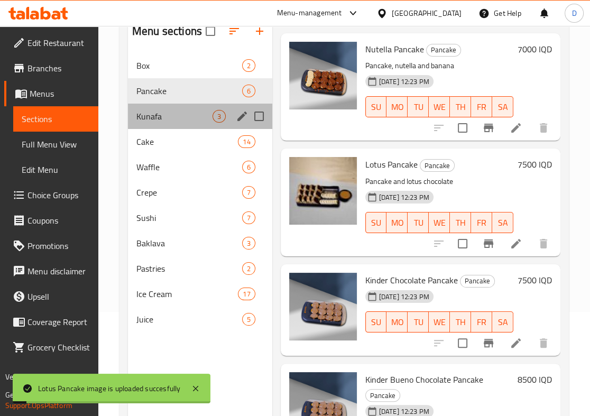
click at [212, 127] on div "Kunafa 3" at bounding box center [200, 116] width 144 height 25
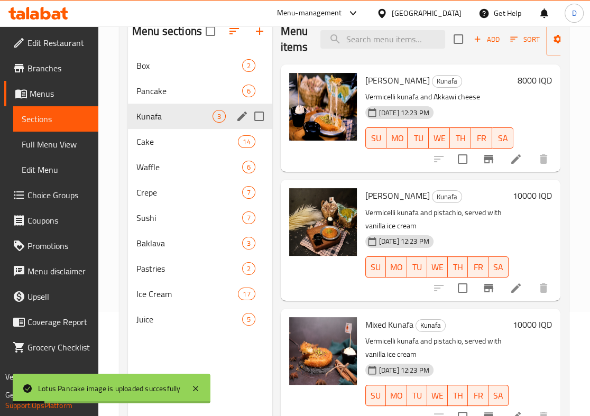
click at [201, 80] on div "Pancake 6" at bounding box center [200, 90] width 144 height 25
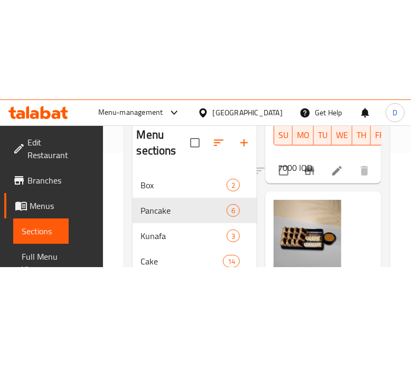
scroll to position [207, 0]
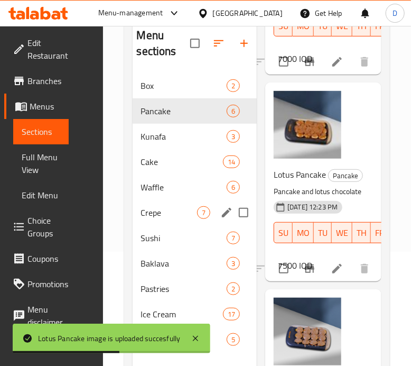
click at [181, 237] on span "Sushi" at bounding box center [184, 237] width 86 height 13
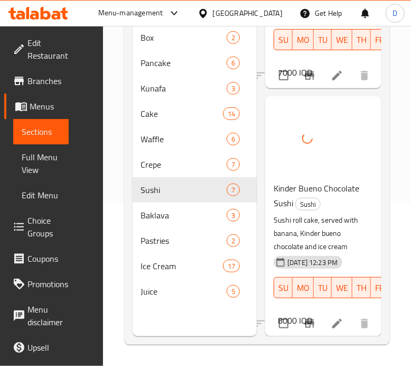
scroll to position [1370, 0]
click at [168, 177] on div "Sushi 7" at bounding box center [195, 189] width 125 height 25
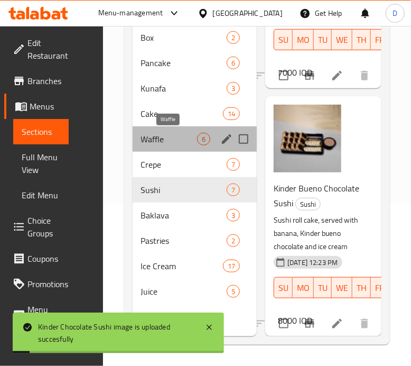
click at [173, 140] on span "Waffle" at bounding box center [169, 139] width 57 height 13
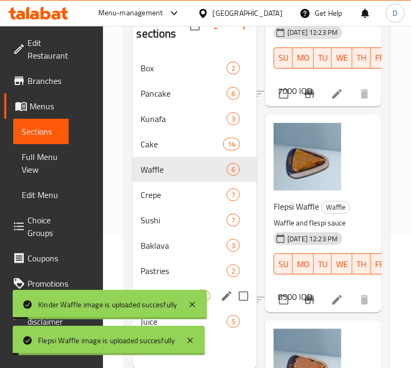
scroll to position [132, 0]
